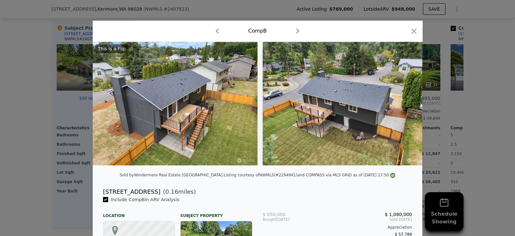
scroll to position [0, 3]
click at [412, 33] on icon "button" at bounding box center [414, 30] width 5 height 5
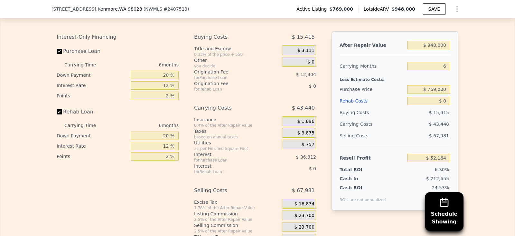
scroll to position [1012, 0]
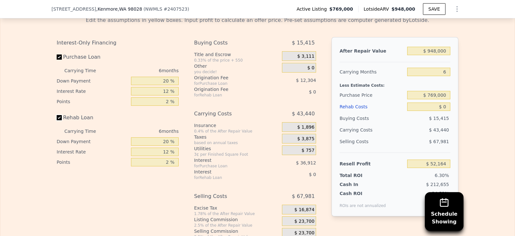
click at [57, 120] on input "Rehab Loan" at bounding box center [59, 117] width 5 height 5
checkbox input "false"
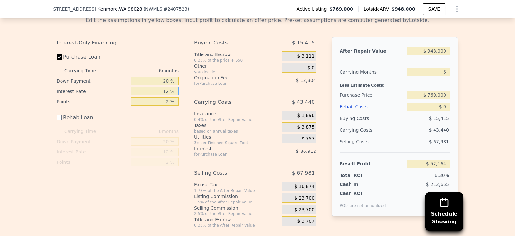
click at [168, 95] on input "12 %" at bounding box center [155, 91] width 48 height 8
type input "1 %"
type input "$ 85,998"
click at [165, 85] on input "20 %" at bounding box center [155, 81] width 48 height 8
type input "2 %"
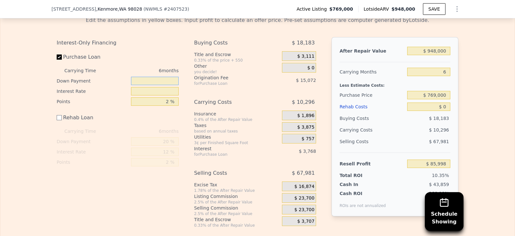
type input "$ 82,540"
type input "40 %"
type input "$ 89,842"
type input "40 %"
click at [166, 95] on input "text" at bounding box center [155, 91] width 48 height 8
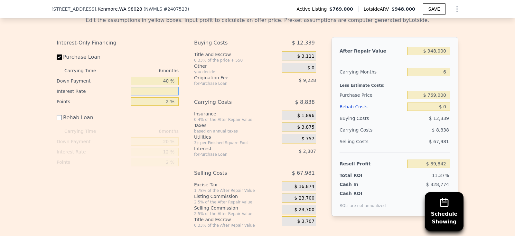
type input "6 %"
type input "$ 78,310"
type input "6.6 %"
type input "$ 76,924"
type input "6.6 %"
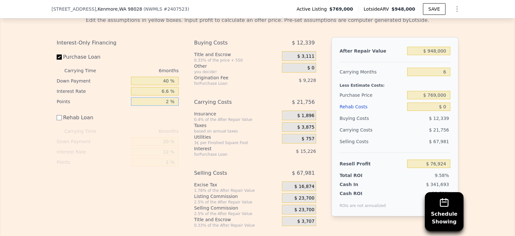
click at [167, 106] on input "2 %" at bounding box center [155, 101] width 48 height 8
type input "1 %"
type input "$ 81,538"
type input "1 %"
click at [272, 99] on div "Buying Costs $ 7,725 Title and Escrow 0.33% of the price + 550 $ 3,111 Other yo…" at bounding box center [255, 132] width 122 height 191
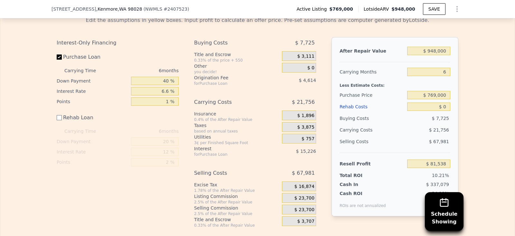
click at [310, 83] on span "$ 4,614" at bounding box center [307, 80] width 17 height 5
click at [320, 104] on div "Interest-Only Financing Purchase Loan Carrying Time 6 months Down Payment 40 % …" at bounding box center [258, 132] width 402 height 191
click at [238, 102] on div "Buying Costs $ 7,725 Title and Escrow 0.33% of the price + 550 $ 3,111 Other yo…" at bounding box center [255, 132] width 122 height 191
drag, startPoint x: 428, startPoint y: 102, endPoint x: 452, endPoint y: 105, distance: 23.7
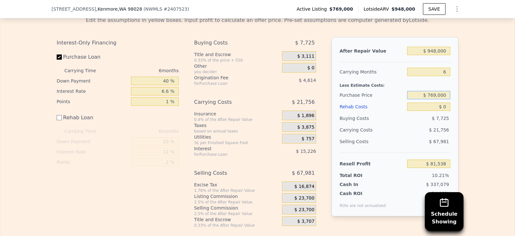
click at [452, 105] on div "After Repair Value $ 948,000 Carrying Months 6 Less Estimate Costs: Purchase Pr…" at bounding box center [395, 126] width 127 height 179
type input "$ 730,000"
click at [454, 102] on div "After Repair Value $ 948,000 Carrying Months 6 Less Estimate Costs: Purchase Pr…" at bounding box center [395, 126] width 127 height 179
type input "$ 121,676"
click at [455, 93] on div "After Repair Value $ 948,000 Carrying Months 6 Less Estimate Costs: Purchase Pr…" at bounding box center [395, 126] width 127 height 179
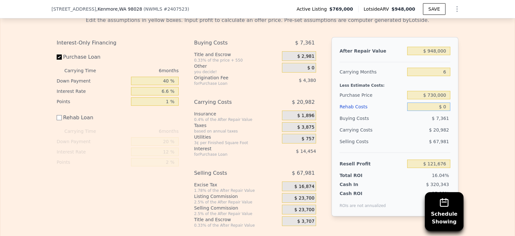
drag, startPoint x: 438, startPoint y: 116, endPoint x: 446, endPoint y: 115, distance: 7.7
click at [446, 111] on input "$ 0" at bounding box center [428, 106] width 43 height 8
click at [450, 113] on div "After Repair Value $ 948,000 Carrying Months 6 Less Estimate Costs: Purchase Pr…" at bounding box center [395, 126] width 127 height 179
click at [447, 111] on input "$ 0" at bounding box center [428, 106] width 43 height 8
type input "$ 0600"
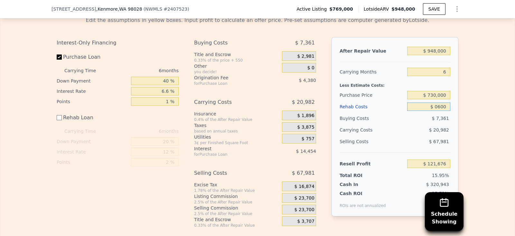
type input "$ 121,076"
type input "$ 06,000"
type input "$ 115,676"
type input "$ 060,000"
type input "$ 61,676"
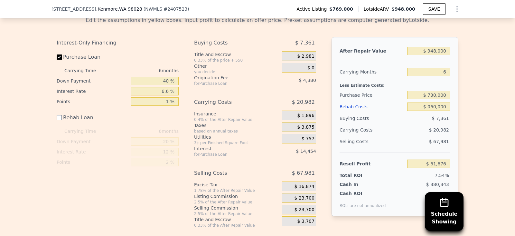
click at [462, 108] on div "Edit the assumptions in yellow boxes. Input profit to calculate an offer price.…" at bounding box center [257, 119] width 515 height 216
type input "$ 60,000"
click at [319, 116] on div "Interest-Only Financing Purchase Loan Carrying Time 6 months Down Payment 40 % …" at bounding box center [258, 132] width 402 height 191
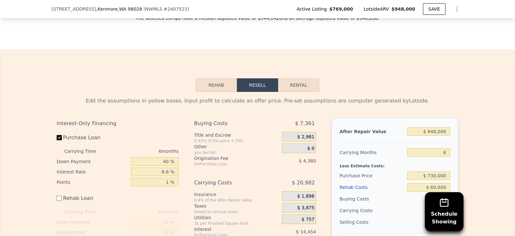
click at [310, 92] on button "Rental" at bounding box center [298, 85] width 41 height 14
select select "30"
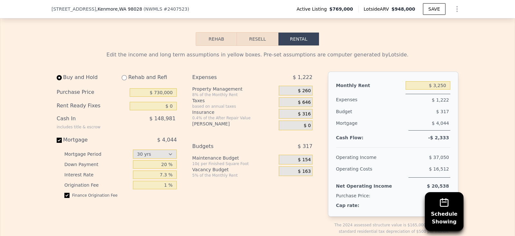
scroll to position [966, 0]
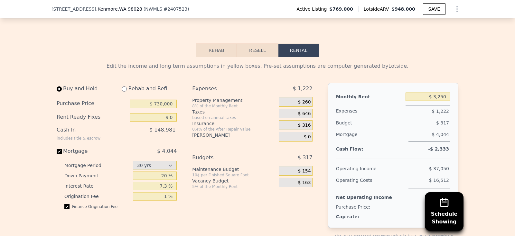
click at [308, 57] on button "Rental" at bounding box center [298, 50] width 41 height 14
click at [257, 57] on button "Resell" at bounding box center [257, 50] width 41 height 14
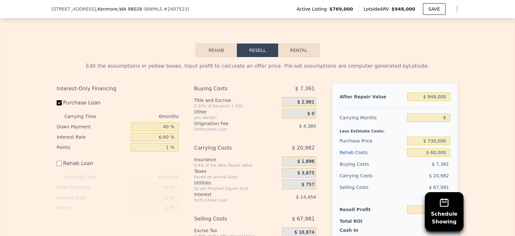
click at [285, 57] on button "Rental" at bounding box center [298, 50] width 41 height 14
select select "30"
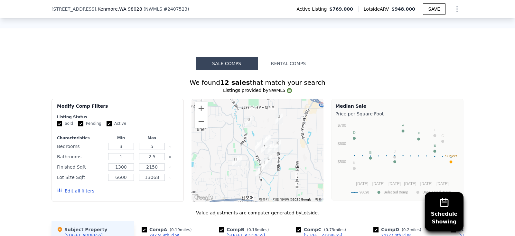
scroll to position [483, 0]
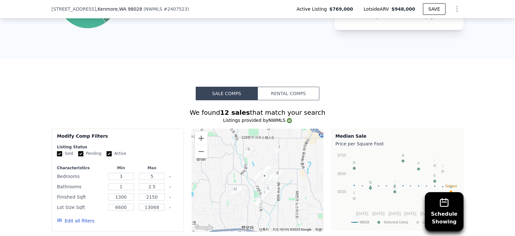
click at [289, 98] on button "Rental Comps" at bounding box center [289, 94] width 62 height 14
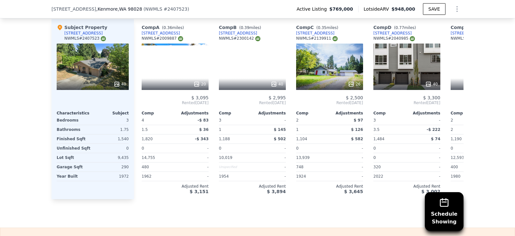
scroll to position [684, 0]
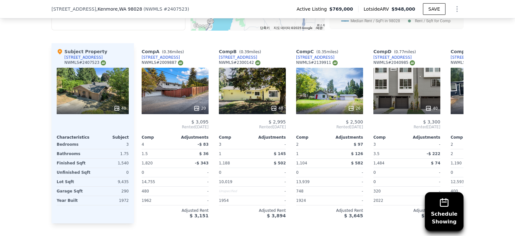
click at [247, 88] on div "40" at bounding box center [252, 91] width 67 height 46
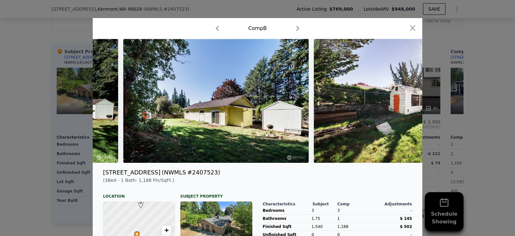
scroll to position [0, 6223]
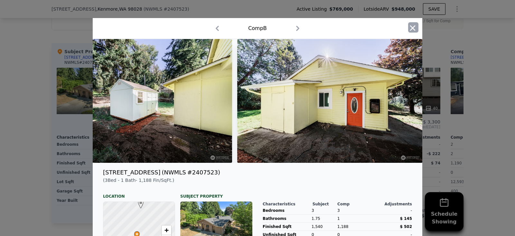
click at [411, 24] on icon "button" at bounding box center [412, 28] width 9 height 9
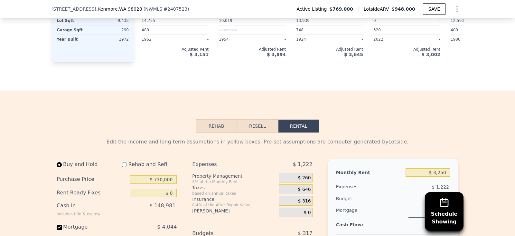
scroll to position [926, 0]
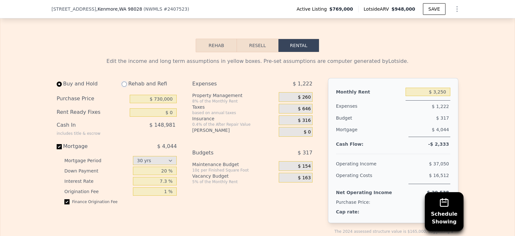
click at [122, 87] on input "radio" at bounding box center [124, 83] width 5 height 5
radio input "true"
click at [122, 87] on input "radio" at bounding box center [124, 83] width 5 height 5
select select "30"
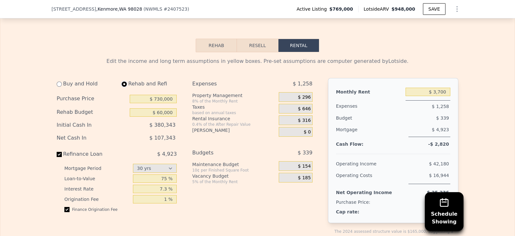
type input "$ 60,000"
type input "$ 3,700"
click at [183, 165] on div "Buy and Hold Rehab and Refi Purchase Price $ 730,000 Rehab Budget $ 60,000 Init…" at bounding box center [187, 164] width 261 height 173
drag, startPoint x: 159, startPoint y: 161, endPoint x: 177, endPoint y: 159, distance: 18.4
click at [177, 159] on div "Buy and Hold Rehab and Refi Purchase Price $ 730,000 Rehab Budget $ 60,000 Init…" at bounding box center [119, 164] width 125 height 173
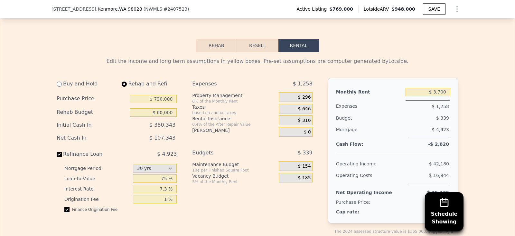
click at [187, 88] on div "Buy and Hold Rehab and Refi Purchase Price $ 730,000 Rehab Budget $ 60,000 Init…" at bounding box center [187, 164] width 261 height 173
drag, startPoint x: 151, startPoint y: 107, endPoint x: 181, endPoint y: 107, distance: 30.6
click at [181, 107] on div "Buy and Hold Rehab and Refi Purchase Price $ 730,000 Rehab Budget $ 60,000 Init…" at bounding box center [187, 164] width 261 height 173
drag, startPoint x: 57, startPoint y: 163, endPoint x: 225, endPoint y: 48, distance: 203.7
click at [57, 157] on input "Refinance Loan $ 4,923" at bounding box center [59, 154] width 5 height 5
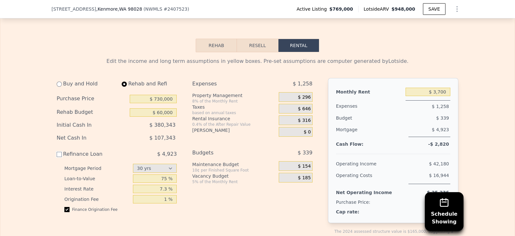
checkbox input "false"
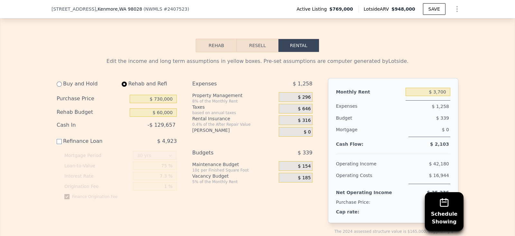
click at [257, 52] on button "Resell" at bounding box center [257, 46] width 41 height 14
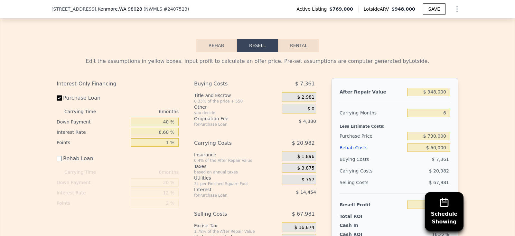
click at [215, 52] on button "Rehab" at bounding box center [216, 46] width 41 height 14
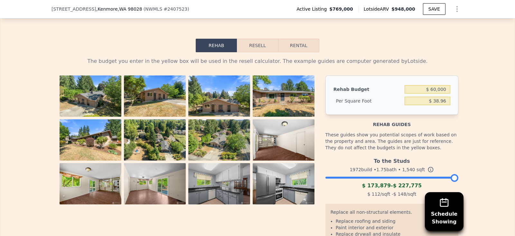
click at [264, 52] on button "Resell" at bounding box center [257, 46] width 41 height 14
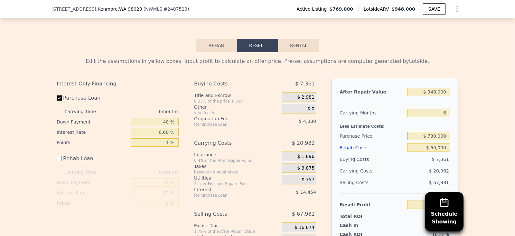
drag, startPoint x: 426, startPoint y: 147, endPoint x: 450, endPoint y: 148, distance: 23.2
click at [450, 148] on div "After Repair Value $ 948,000 Carrying Months 6 Less Estimate Costs: Purchase Pr…" at bounding box center [395, 167] width 127 height 179
type input "$ 0"
type input "$ 700,000"
type input "$ 92,550"
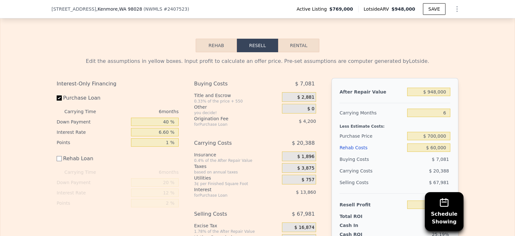
click at [470, 143] on div "Edit the assumptions in yellow boxes. Input profit to calculate an offer price.…" at bounding box center [257, 160] width 515 height 216
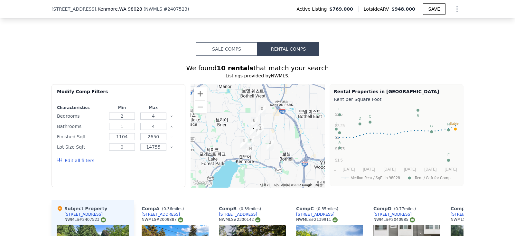
scroll to position [284, 0]
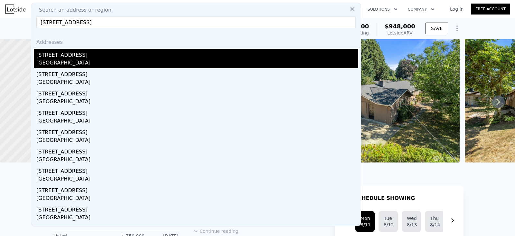
type input "[STREET_ADDRESS]"
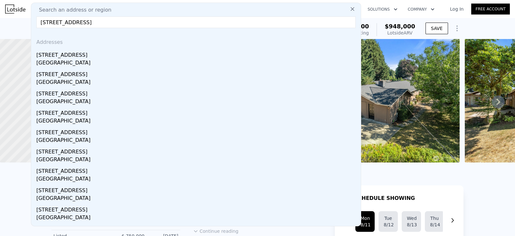
drag, startPoint x: 62, startPoint y: 54, endPoint x: 170, endPoint y: 75, distance: 109.3
click at [62, 54] on div "[STREET_ADDRESS]" at bounding box center [197, 54] width 322 height 10
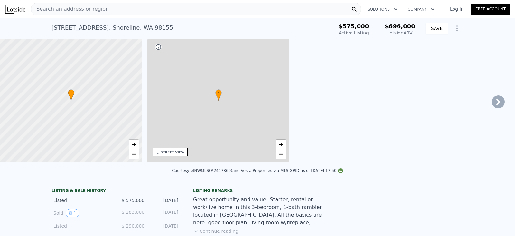
type input "3"
type input "890"
type input "2122"
type input "10662"
checkbox input "true"
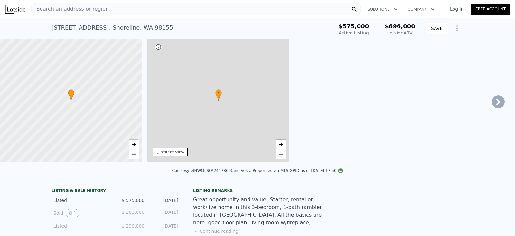
type input "$ 696,000"
type input "$ 0"
type input "$ 26,178"
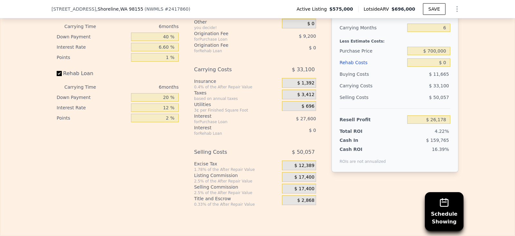
scroll to position [964, 0]
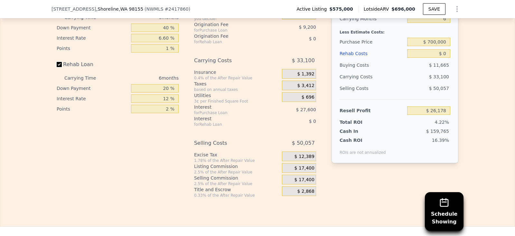
drag, startPoint x: 55, startPoint y: 75, endPoint x: 72, endPoint y: 80, distance: 17.4
click at [57, 67] on input "Rehab Loan" at bounding box center [59, 64] width 5 height 5
checkbox input "false"
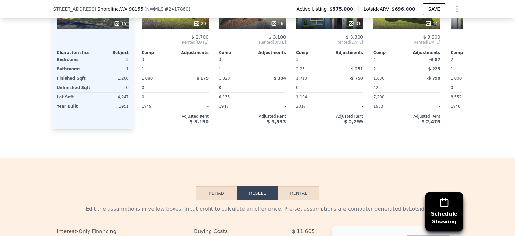
scroll to position [884, 0]
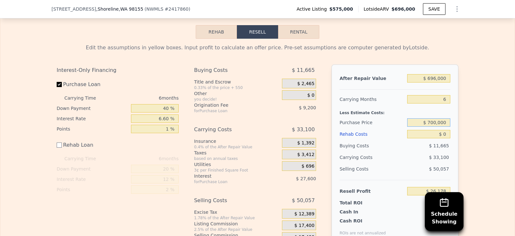
drag, startPoint x: 428, startPoint y: 134, endPoint x: 453, endPoint y: 135, distance: 24.9
click at [453, 135] on div "After Repair Value $ 696,000 Carrying Months 6 Less Estimate Costs: Purchase Pr…" at bounding box center [395, 153] width 127 height 179
type input "$ 550,000"
click at [463, 119] on div "Edit the assumptions in yellow boxes. Input profit to calculate an offer price.…" at bounding box center [257, 147] width 515 height 216
type input "$ 52,861"
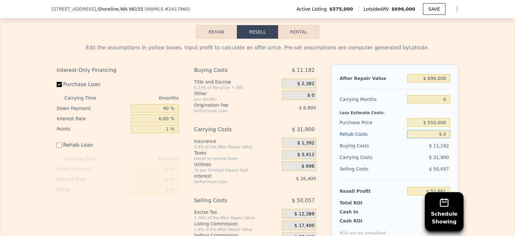
drag, startPoint x: 436, startPoint y: 143, endPoint x: 448, endPoint y: 144, distance: 11.6
click at [448, 144] on div "After Repair Value $ 696,000 Carrying Months 6 Less Estimate Costs: Purchase Pr…" at bounding box center [395, 153] width 127 height 179
type input "$ 30,000"
type input "$ 22,861"
type input "$ 30,000"
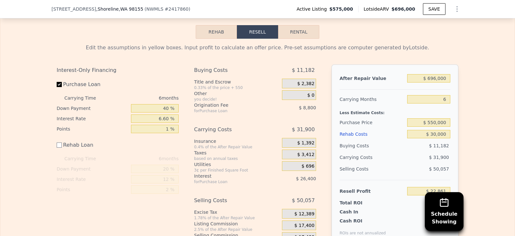
click at [467, 124] on div "Edit the assumptions in yellow boxes. Input profit to calculate an offer price.…" at bounding box center [257, 147] width 515 height 216
drag, startPoint x: 428, startPoint y: 91, endPoint x: 448, endPoint y: 89, distance: 20.0
click at [448, 89] on div "After Repair Value $ 696,000 Carrying Months 6 Less Estimate Costs: Purchase Pr…" at bounding box center [395, 153] width 127 height 179
click at [455, 70] on div "Edit the assumptions in yellow boxes. Input profit to calculate an offer price.…" at bounding box center [258, 149] width 402 height 211
click at [291, 49] on div "Edit the assumptions in yellow boxes. Input profit to calculate an offer price.…" at bounding box center [258, 147] width 412 height 216
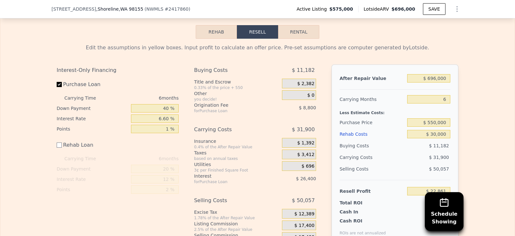
click at [292, 39] on button "Rental" at bounding box center [298, 32] width 41 height 14
select select "30"
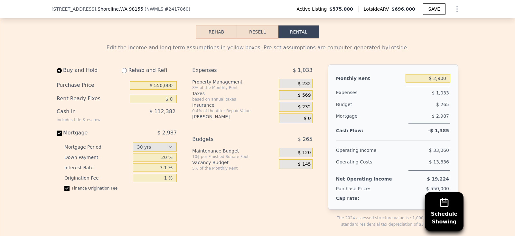
click at [271, 39] on button "Resell" at bounding box center [257, 32] width 41 height 14
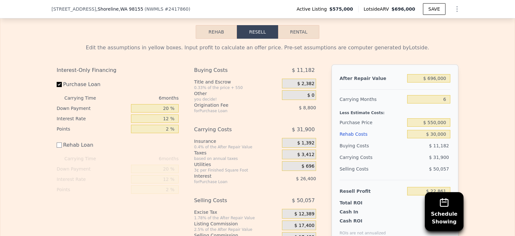
drag, startPoint x: 288, startPoint y: 44, endPoint x: 283, endPoint y: 46, distance: 4.7
click at [288, 39] on button "Rental" at bounding box center [298, 32] width 41 height 14
select select "30"
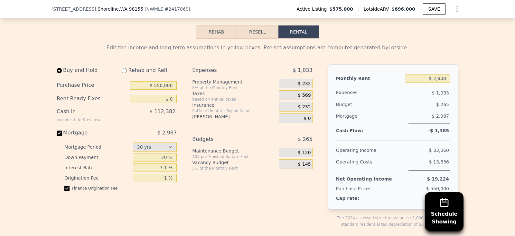
click at [119, 76] on div "Rehab and Refi" at bounding box center [147, 70] width 60 height 12
click at [122, 73] on input "radio" at bounding box center [124, 70] width 5 height 5
radio input "true"
click at [122, 73] on input "radio" at bounding box center [124, 70] width 5 height 5
select select "30"
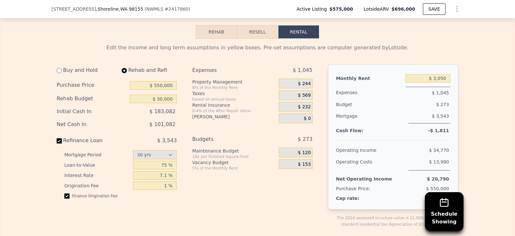
type input "$ 30,000"
type input "$ 3,050"
click at [281, 39] on button "Rental" at bounding box center [298, 32] width 41 height 14
click at [267, 39] on button "Resell" at bounding box center [257, 32] width 41 height 14
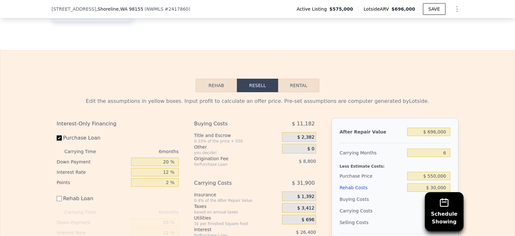
scroll to position [803, 0]
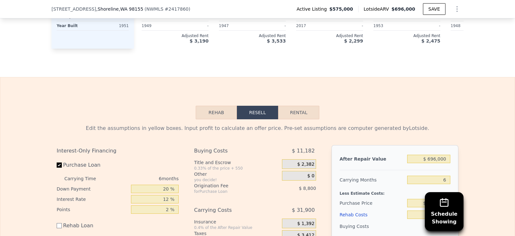
click at [314, 116] on div "Rehab Resell Rental Edit the assumptions in yellow boxes. Input profit to calcu…" at bounding box center [257, 220] width 515 height 287
click at [312, 118] on button "Rental" at bounding box center [298, 113] width 41 height 14
select select "30"
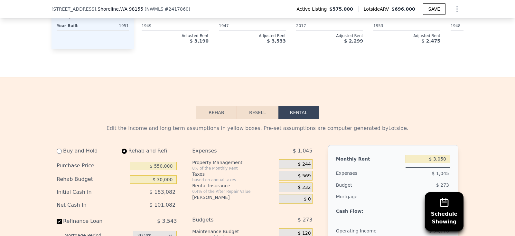
click at [257, 119] on button "Resell" at bounding box center [257, 113] width 41 height 14
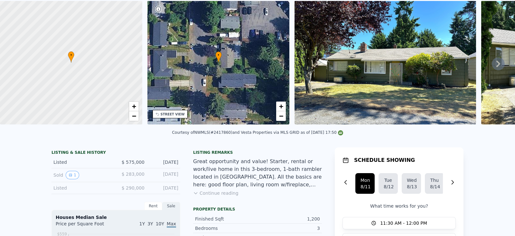
scroll to position [2, 0]
